Goal: Task Accomplishment & Management: Manage account settings

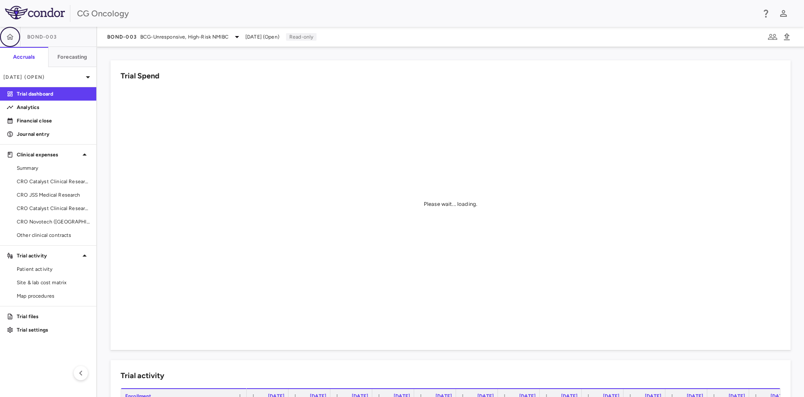
click at [8, 39] on icon "button" at bounding box center [10, 37] width 8 height 8
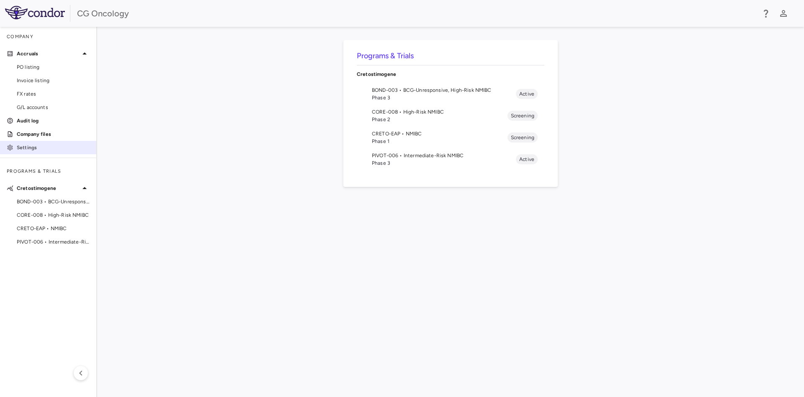
click at [33, 144] on p "Settings" at bounding box center [53, 148] width 73 height 8
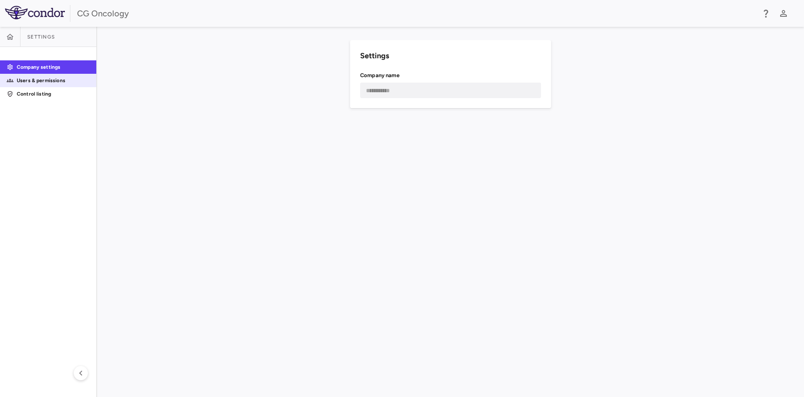
click at [58, 80] on p "Users & permissions" at bounding box center [53, 81] width 73 height 8
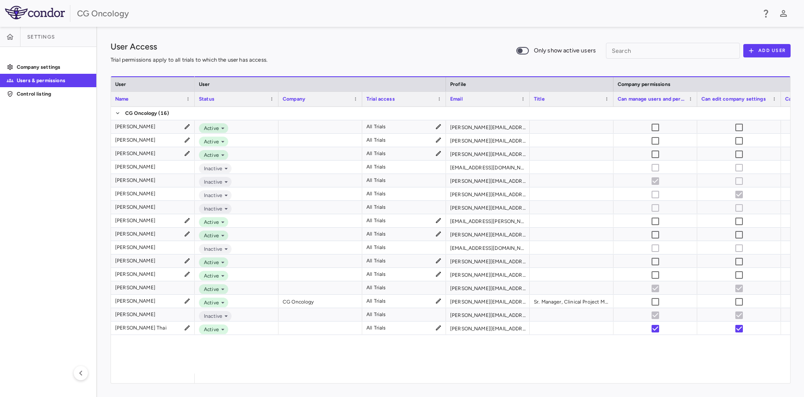
click at [625, 353] on div "Active All Trials amy.steele@cgoncology.com Active All Trials angelica.craighea…" at bounding box center [493, 240] width 596 height 266
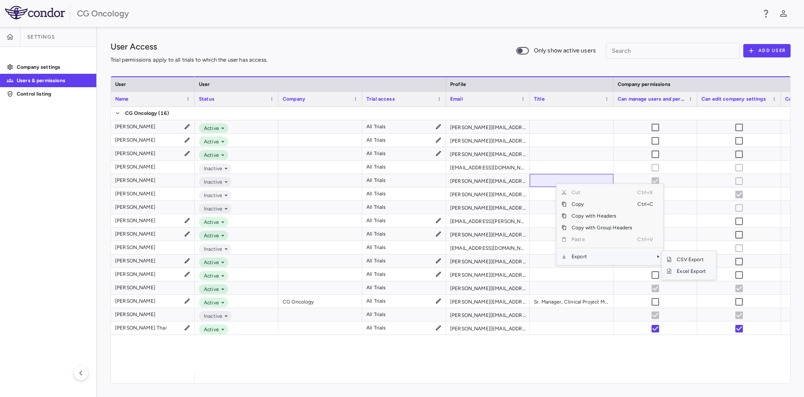
click at [691, 271] on span "Excel Export" at bounding box center [691, 271] width 39 height 12
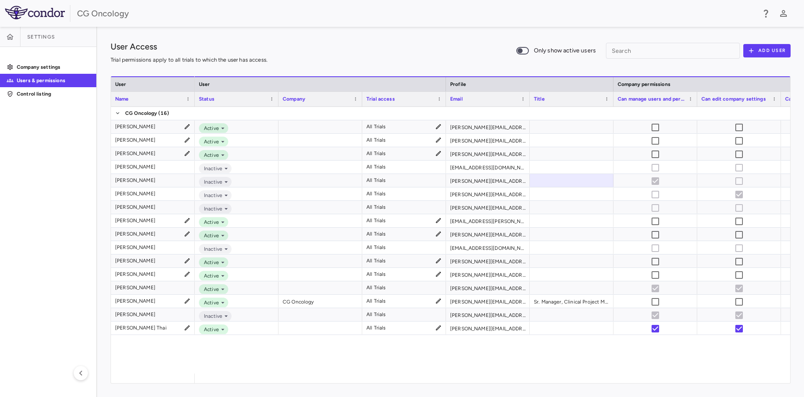
click at [369, 52] on div "User Access Trial permissions apply to all trials to which the user has access.…" at bounding box center [451, 50] width 680 height 21
click at [359, 51] on div "User Access Trial permissions apply to all trials to which the user has access.…" at bounding box center [451, 50] width 680 height 21
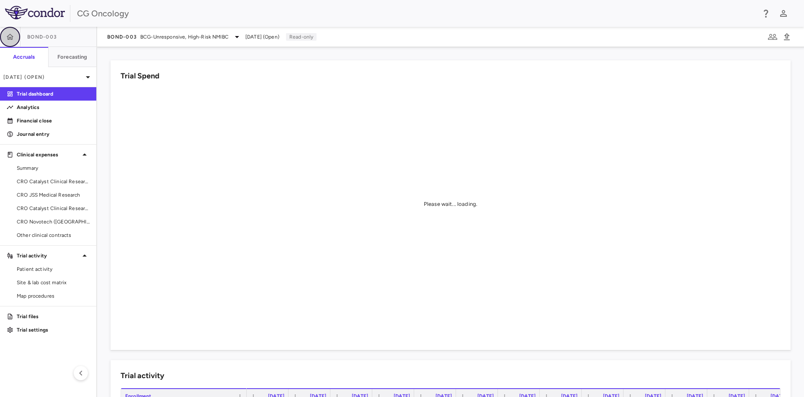
click at [12, 39] on icon "button" at bounding box center [10, 37] width 7 height 6
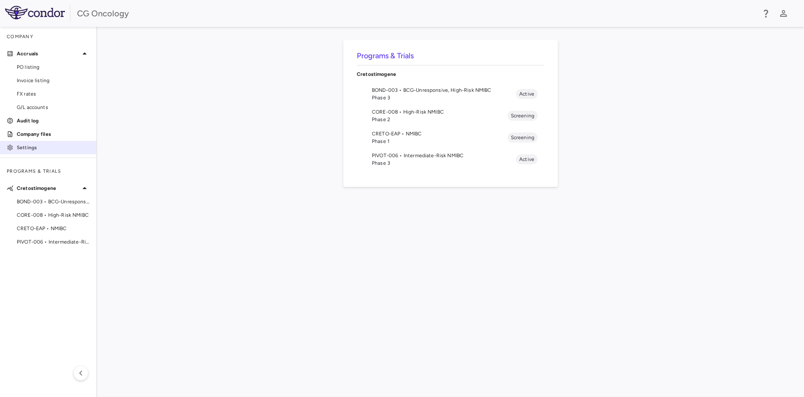
click at [39, 144] on p "Settings" at bounding box center [53, 148] width 73 height 8
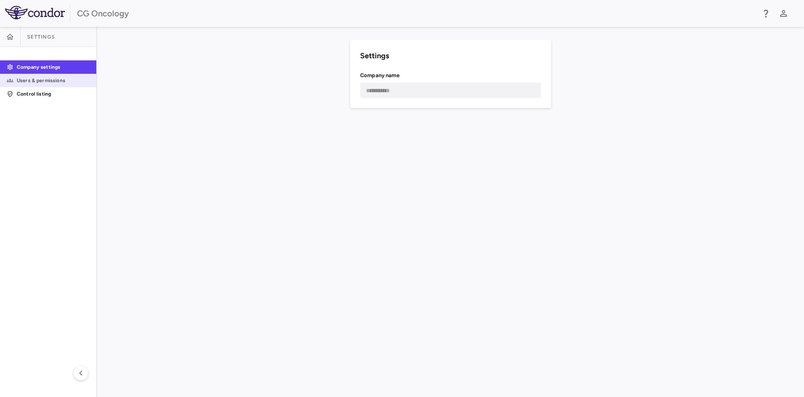
click at [48, 80] on p "Users & permissions" at bounding box center [53, 81] width 73 height 8
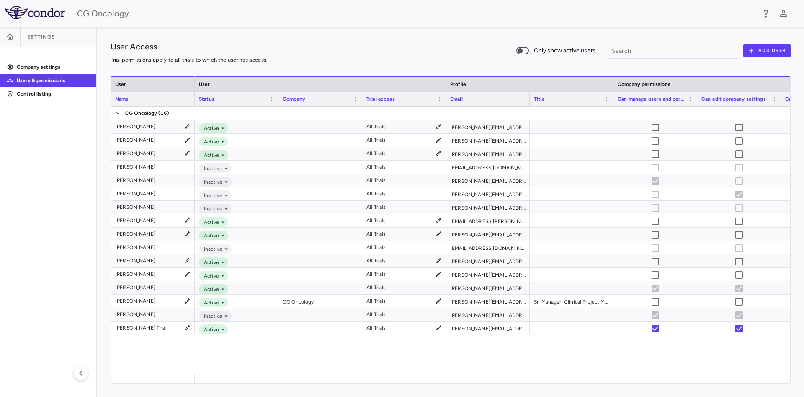
click at [390, 28] on div "User Access Trial permissions apply to all trials to which the user has access.…" at bounding box center [450, 212] width 707 height 370
